Goal: Navigation & Orientation: Find specific page/section

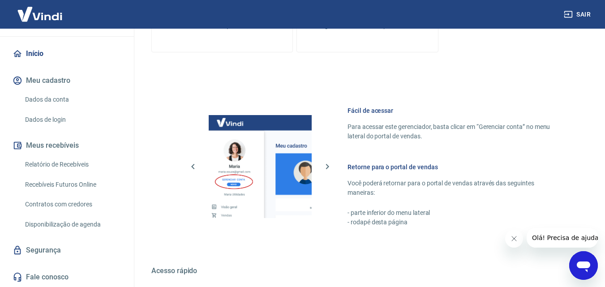
scroll to position [493, 0]
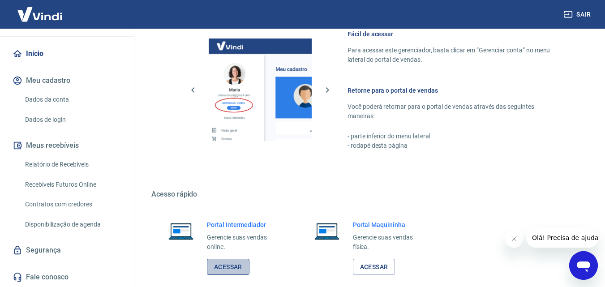
click at [228, 262] on link "Acessar" at bounding box center [228, 267] width 43 height 17
